Goal: Book appointment/travel/reservation

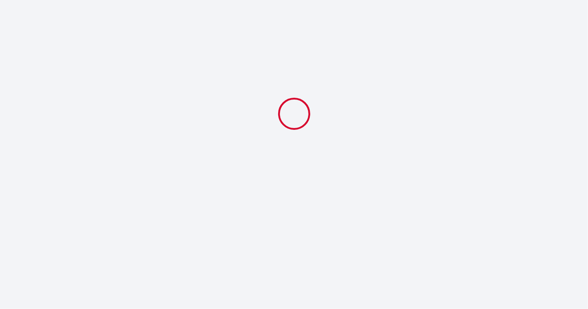
select select
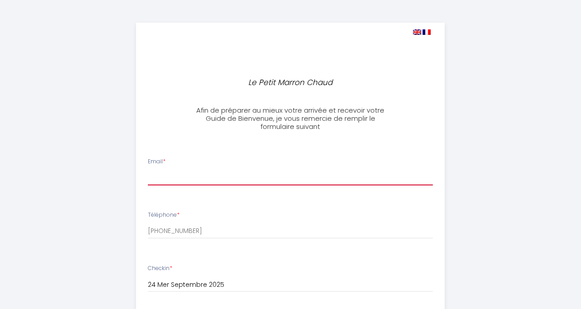
click at [178, 174] on input "Email *" at bounding box center [290, 177] width 285 height 16
type input "[PERSON_NAME][EMAIL_ADDRESS][DOMAIN_NAME]"
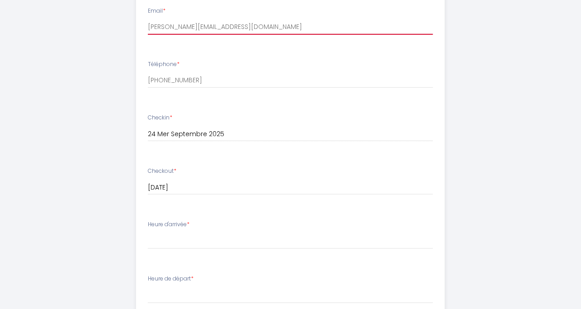
scroll to position [301, 0]
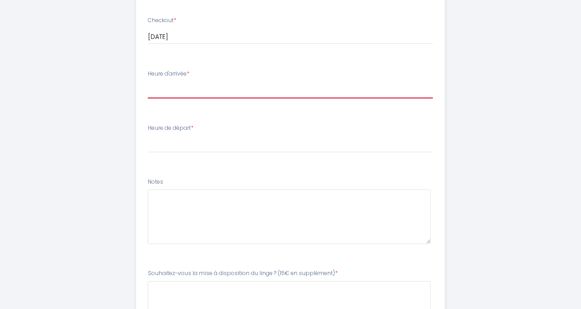
click at [166, 88] on select "14:00 14:30 15:00 15:30 16:00 16:30 17:00 17:30 18:00 18:30 19:00 19:30 20:00 2…" at bounding box center [290, 89] width 285 height 17
select select "15:00"
click at [148, 81] on select "14:00 14:30 15:00 15:30 16:00 16:30 17:00 17:30 18:00 18:30 19:00 19:30 20:00 2…" at bounding box center [290, 89] width 285 height 17
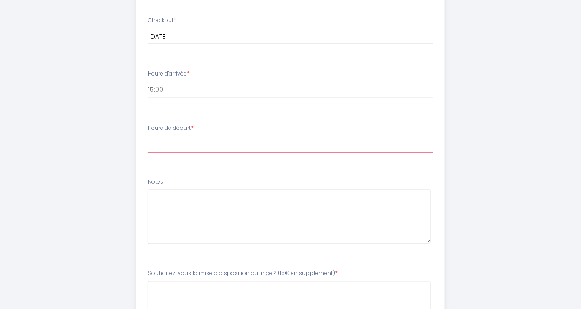
click at [182, 140] on select "00:00 00:30 01:00 01:30 02:00 02:30 03:00 03:30 04:00 04:30 05:00 05:30 06:00 0…" at bounding box center [290, 144] width 285 height 17
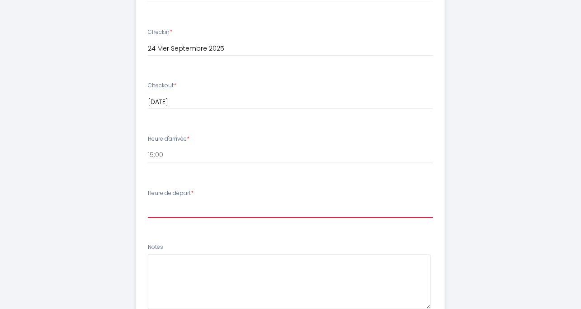
scroll to position [102, 0]
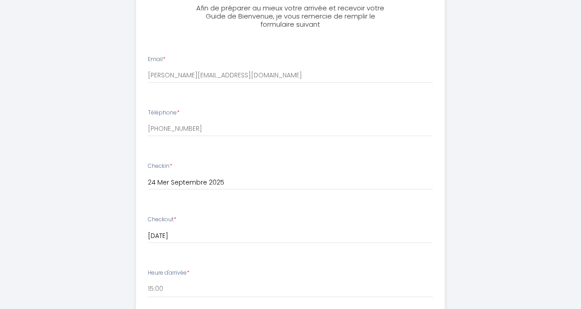
click at [171, 249] on div "Checkout * [DATE] < [DATE] > Dim Lun Mar Mer Jeu Ven Sam 1 2 3 4 5 6 7 8 9 10 1…" at bounding box center [290, 233] width 297 height 37
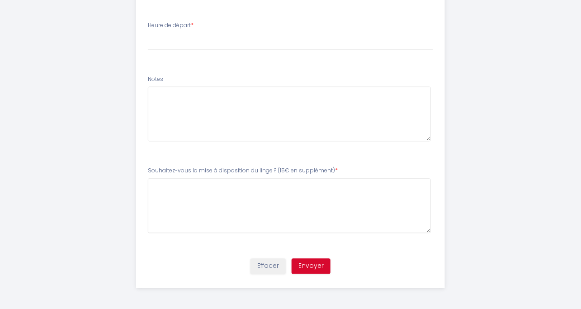
click at [194, 22] on span "*" at bounding box center [192, 25] width 3 height 8
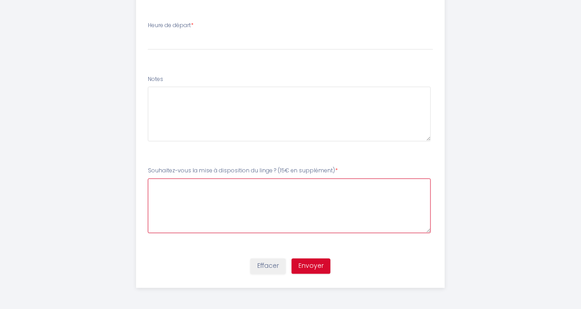
click at [160, 190] on supplément\)7 at bounding box center [289, 206] width 283 height 55
type supplément\)7 "oui s'il vous plait"
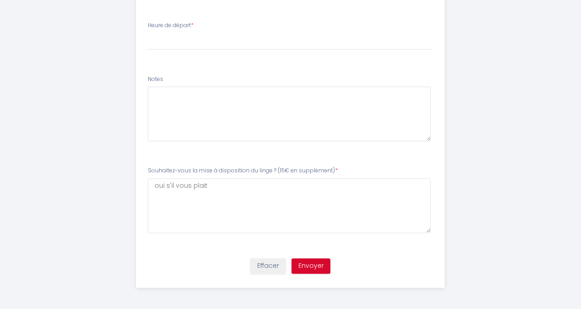
click at [196, 27] on div "Heure de départ * 00:00 00:30 01:00 01:30 02:00 02:30 03:00 03:30 04:00 04:30 0…" at bounding box center [290, 35] width 285 height 29
click at [151, 59] on li "Heure de départ * 00:00 00:30 01:00 01:30 02:00 02:30 03:00 03:30 04:00 04:30 0…" at bounding box center [291, 40] width 308 height 49
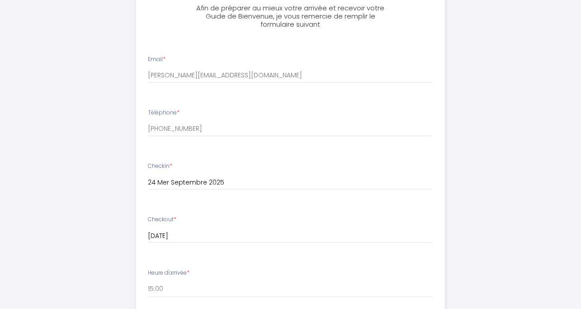
scroll to position [253, 0]
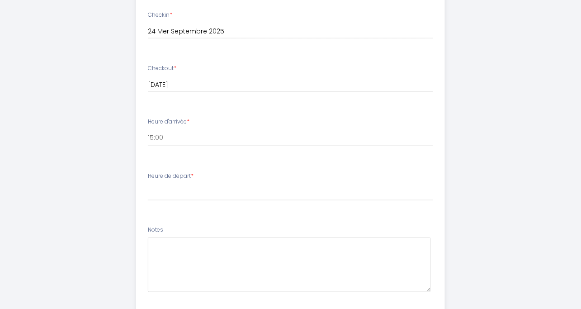
click at [176, 181] on div "Heure de départ * 00:00 00:30 01:00 01:30 02:00 02:30 03:00 03:30 04:00 04:30 0…" at bounding box center [290, 186] width 285 height 29
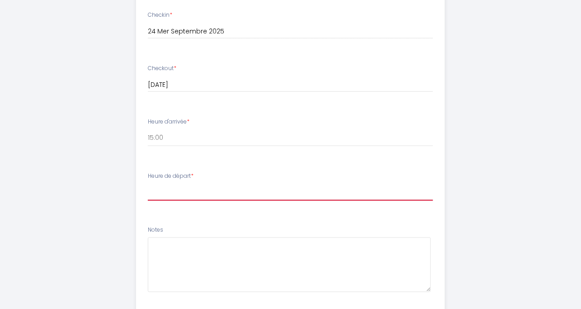
click at [160, 188] on select "00:00 00:30 01:00 01:30 02:00 02:30 03:00 03:30 04:00 04:30 05:00 05:30 06:00 0…" at bounding box center [290, 192] width 285 height 17
select select "10:00"
click at [148, 184] on select "00:00 00:30 01:00 01:30 02:00 02:30 03:00 03:30 04:00 04:30 05:00 05:30 06:00 0…" at bounding box center [290, 192] width 285 height 17
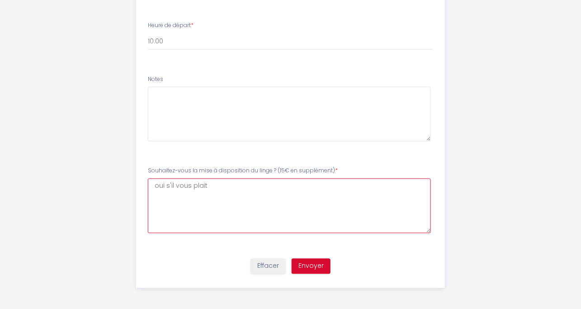
click at [217, 185] on supplément\)7 "oui s'il vous plait" at bounding box center [289, 206] width 283 height 55
type supplément\)7 "oui s'il vous plait merci"
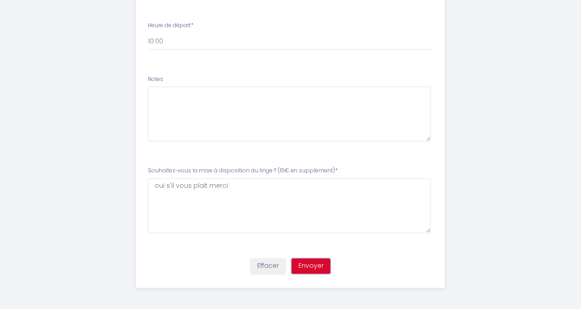
click at [311, 263] on button "Envoyer" at bounding box center [311, 266] width 39 height 15
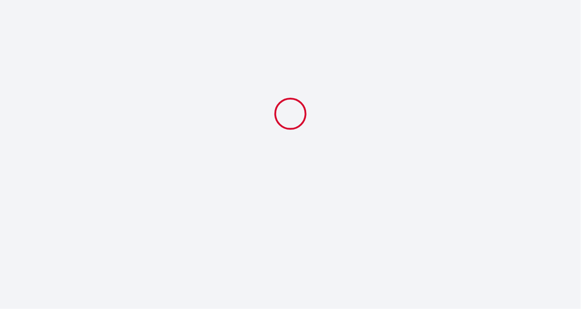
select select "15:00"
select select "10:00"
